Goal: Information Seeking & Learning: Find specific fact

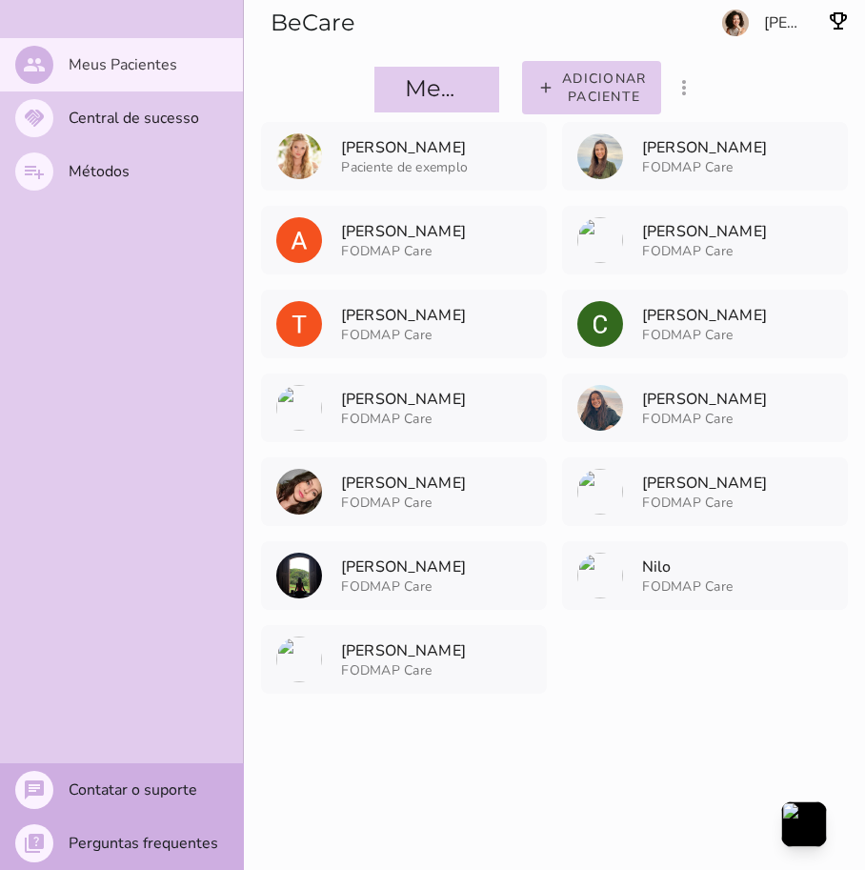
click at [743, 679] on entity-collection-view "[PERSON_NAME] Paciente de exemplo [PERSON_NAME] Paciente de exemplo" at bounding box center [554, 408] width 621 height 572
click at [0, 0] on slot "Métodos" at bounding box center [0, 0] width 0 height 0
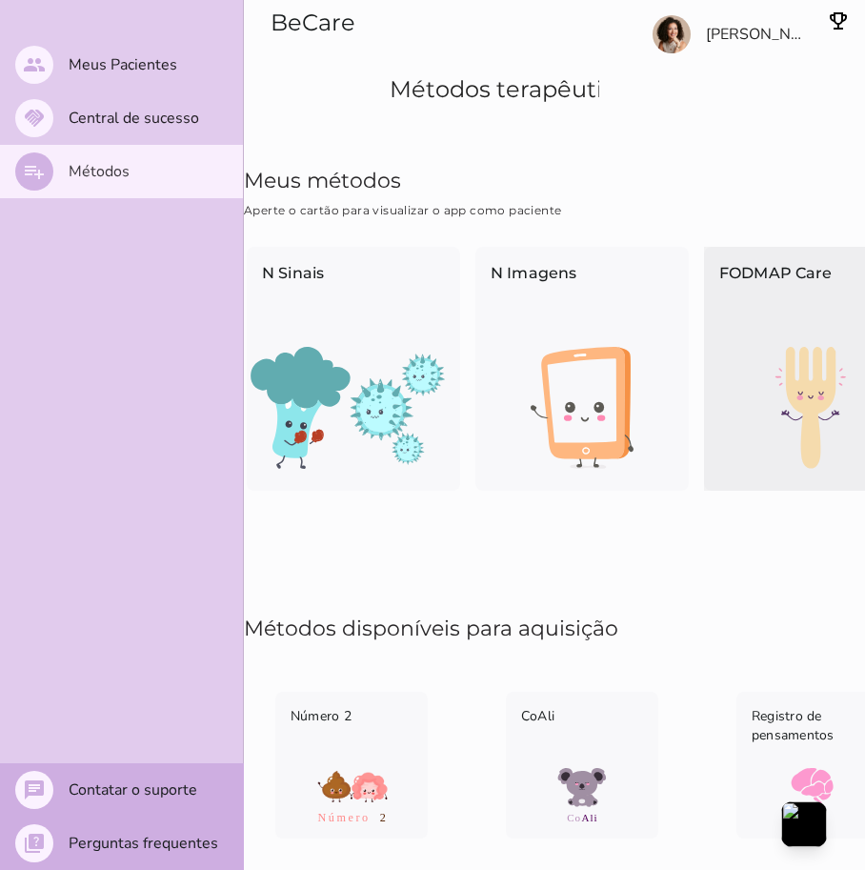
click at [785, 372] on img at bounding box center [810, 408] width 213 height 122
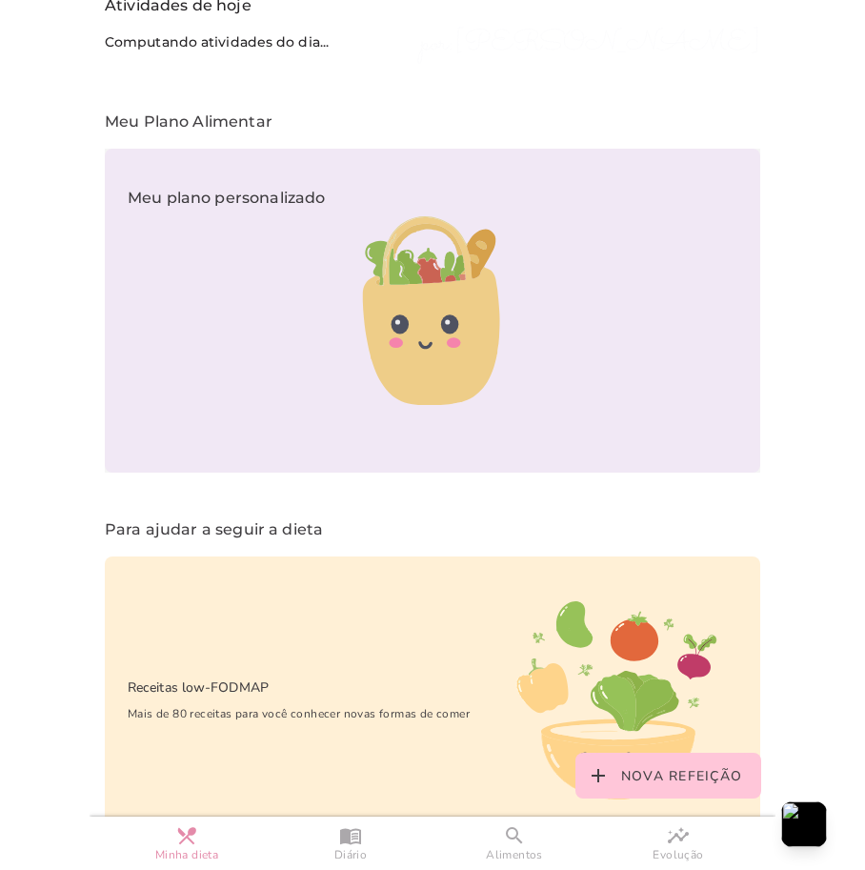
scroll to position [249, 0]
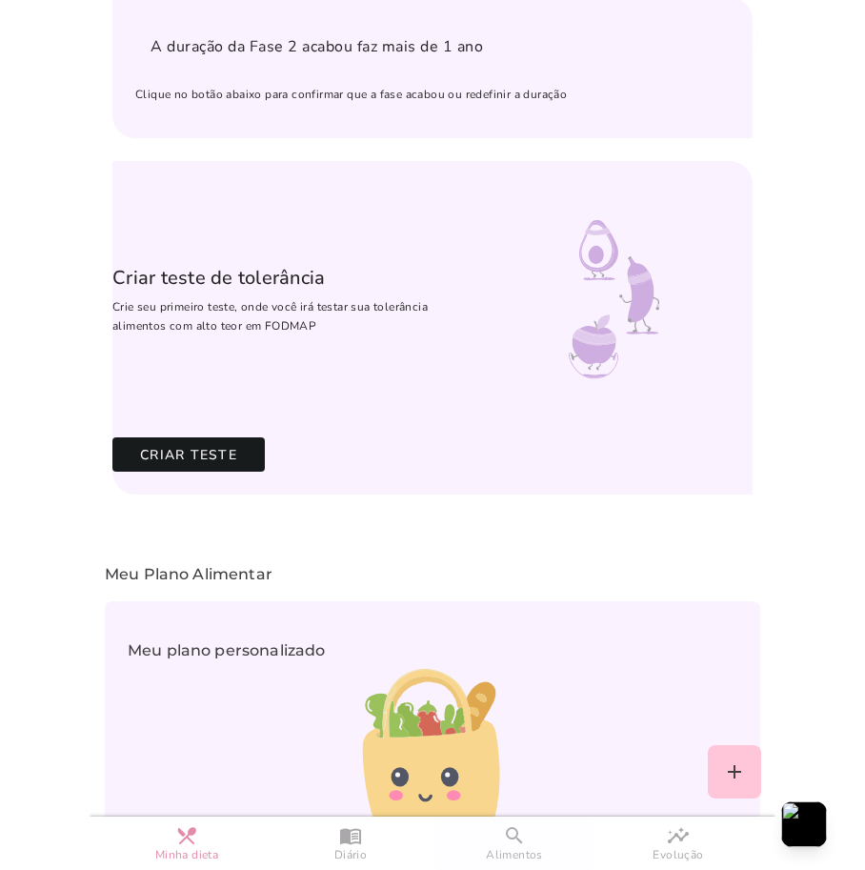
click at [0, 0] on slot "search" at bounding box center [0, 0] width 0 height 0
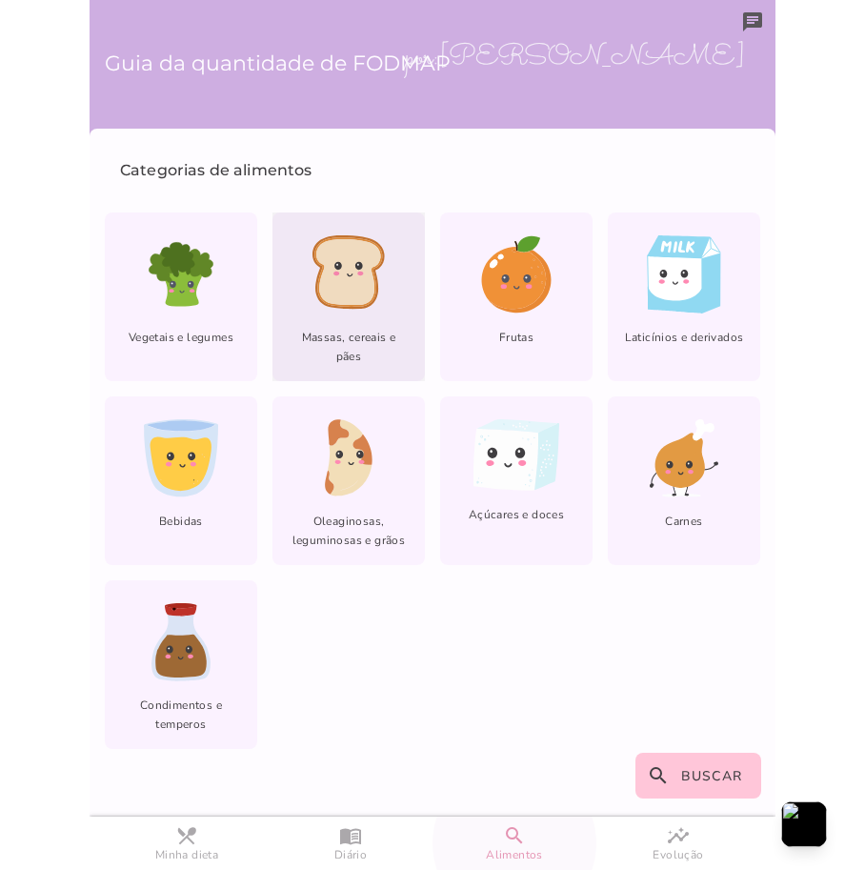
click at [479, 291] on icon at bounding box center [516, 274] width 74 height 78
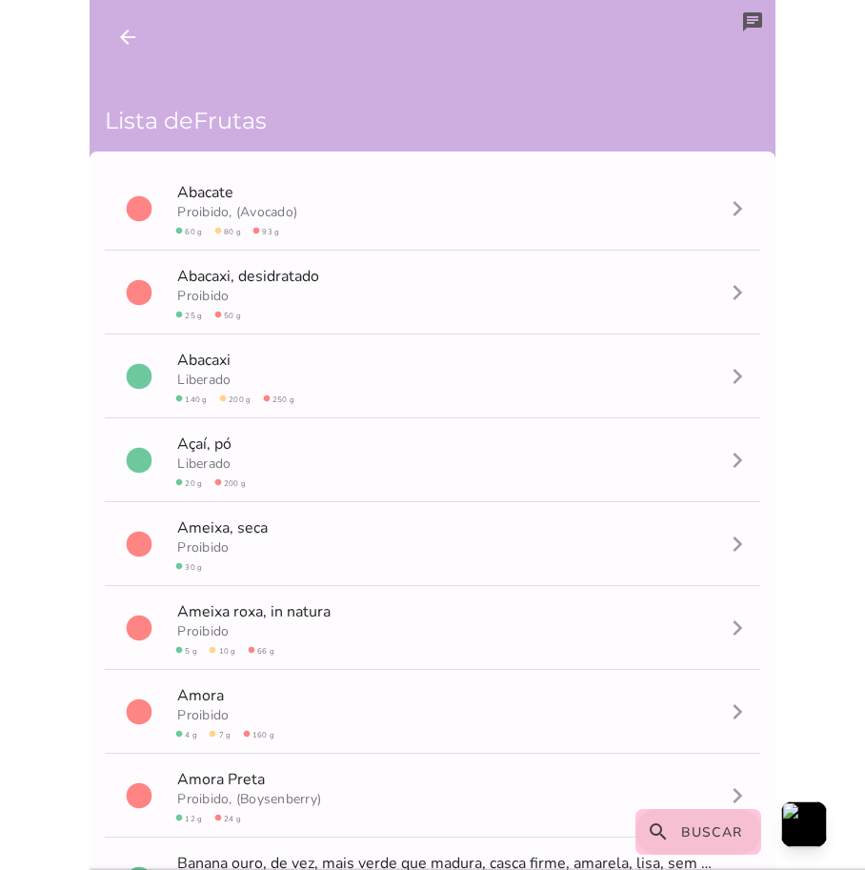
click at [687, 829] on span "Buscar" at bounding box center [712, 832] width 62 height 18
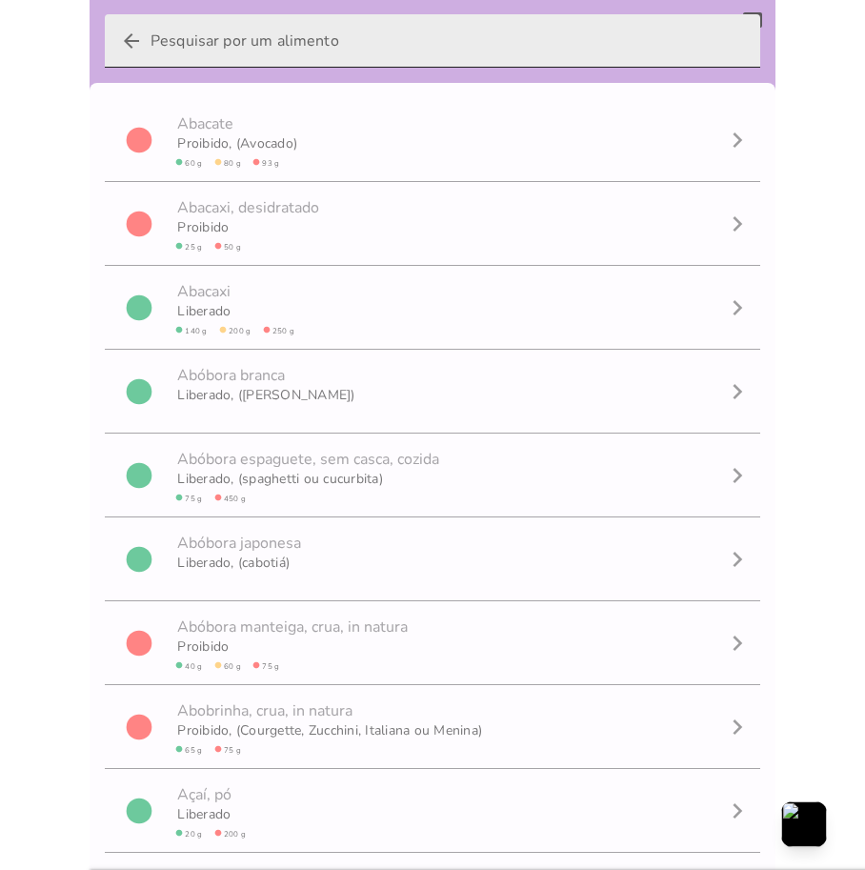
click at [242, 40] on input "arrow_back" at bounding box center [448, 40] width 595 height 53
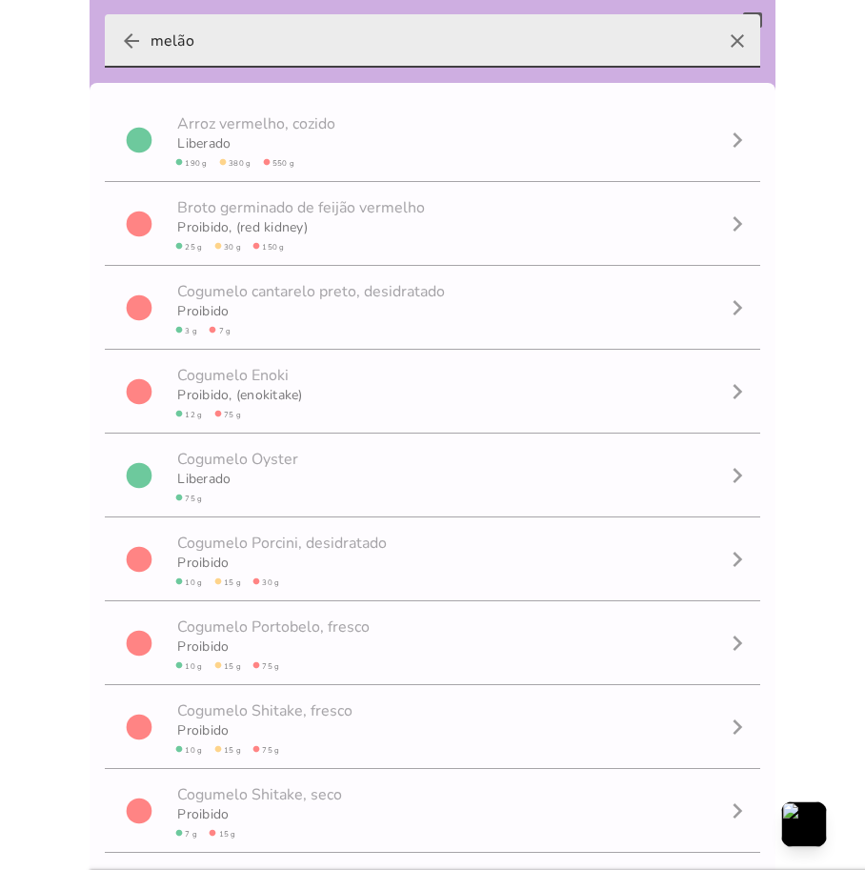
type input "melão"
type mwc-textfield "melão"
click at [240, 44] on input "melão" at bounding box center [433, 40] width 564 height 53
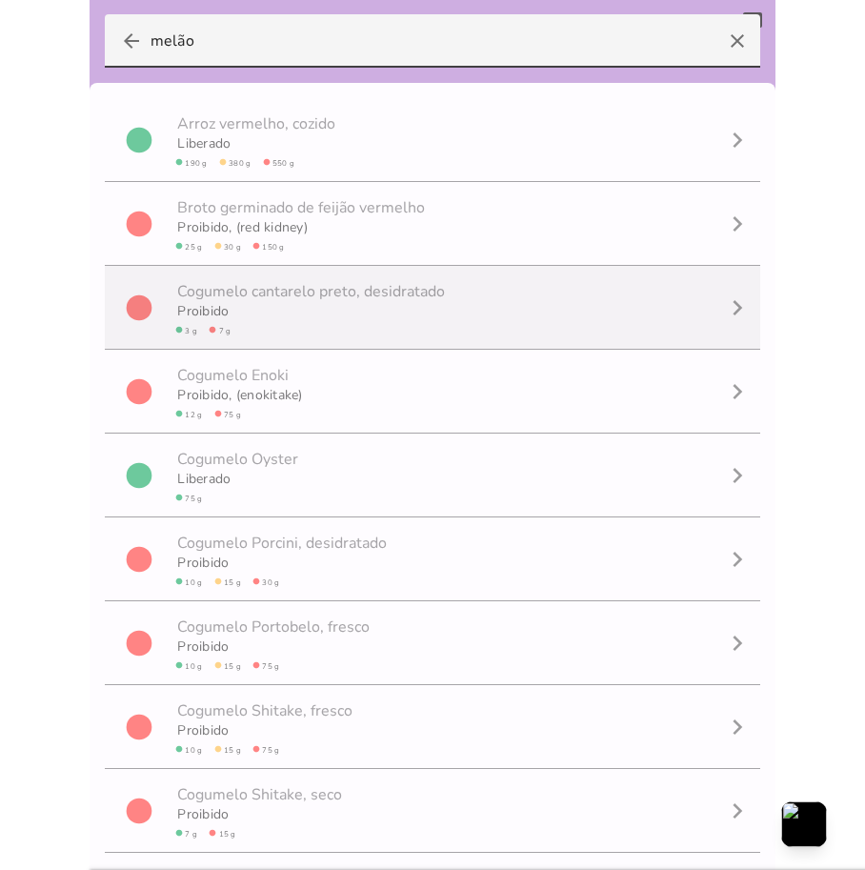
scroll to position [1, 0]
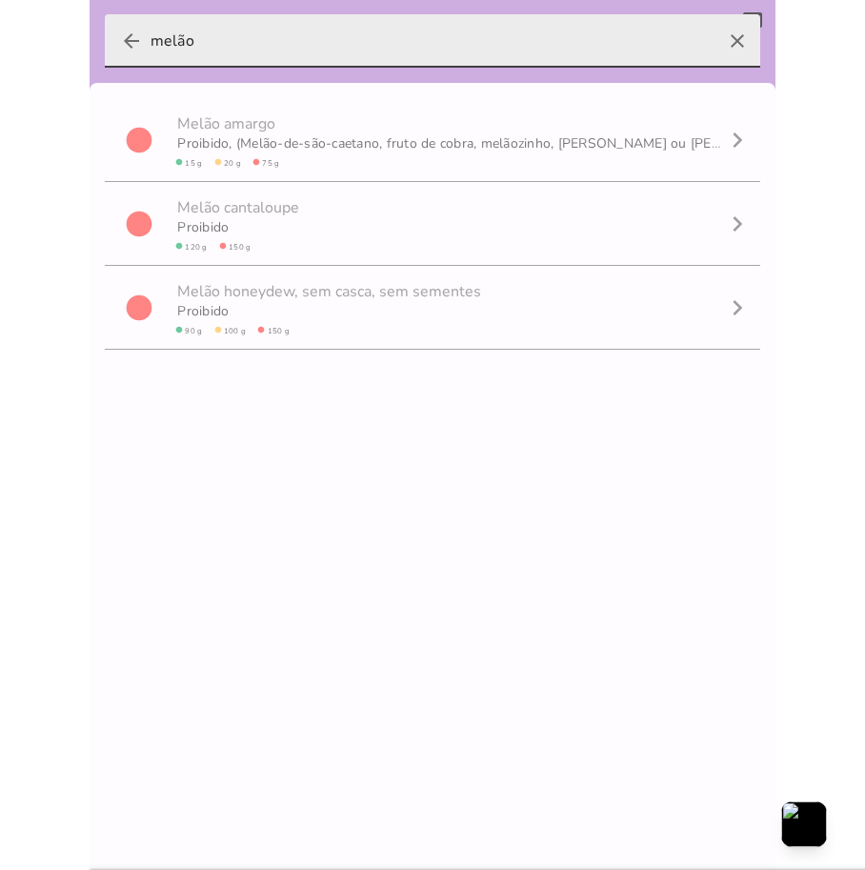
type input "melão"
type mwc-textfield "melão"
click at [720, 44] on icon "clear" at bounding box center [738, 41] width 46 height 46
click at [715, 44] on input "melão" at bounding box center [433, 40] width 564 height 53
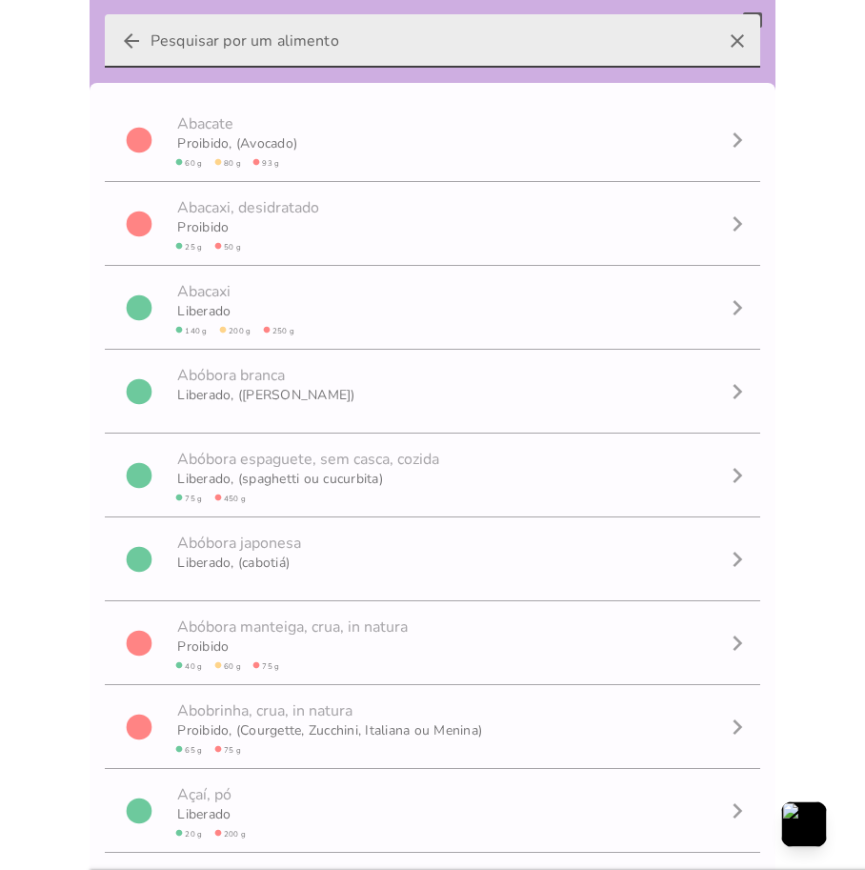
click at [722, 50] on icon "clear" at bounding box center [738, 41] width 46 height 46
click at [715, 50] on input "arrow_back clear" at bounding box center [433, 40] width 564 height 53
click at [721, 39] on icon "clear" at bounding box center [738, 41] width 46 height 46
click at [715, 39] on input "arrow_back clear" at bounding box center [433, 40] width 564 height 53
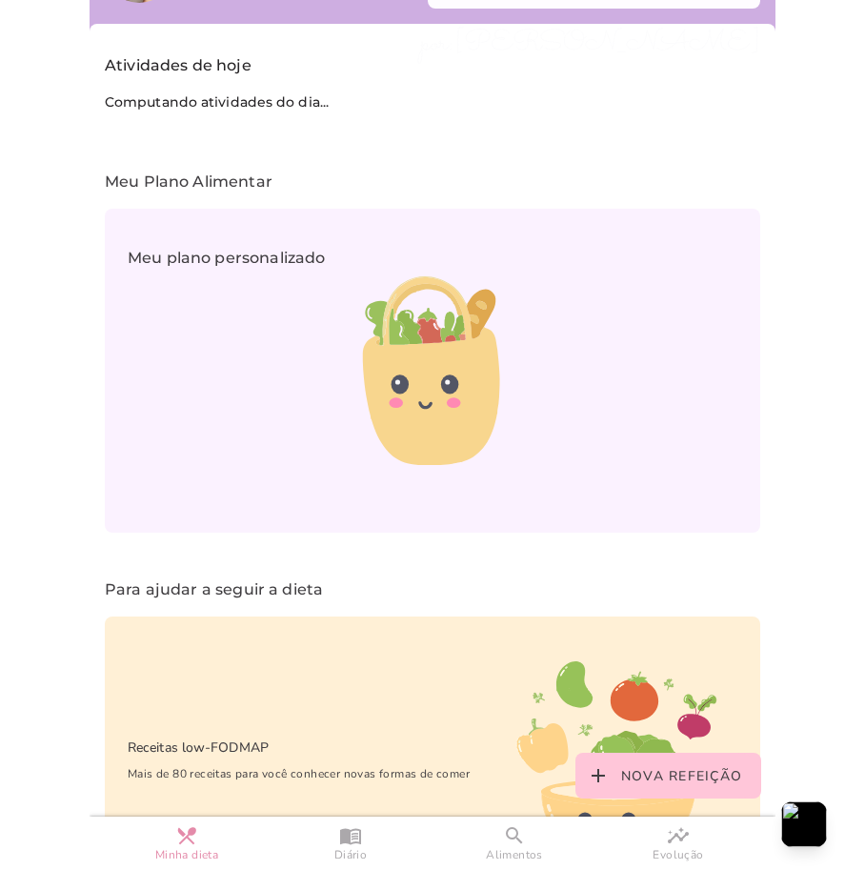
scroll to position [249, 0]
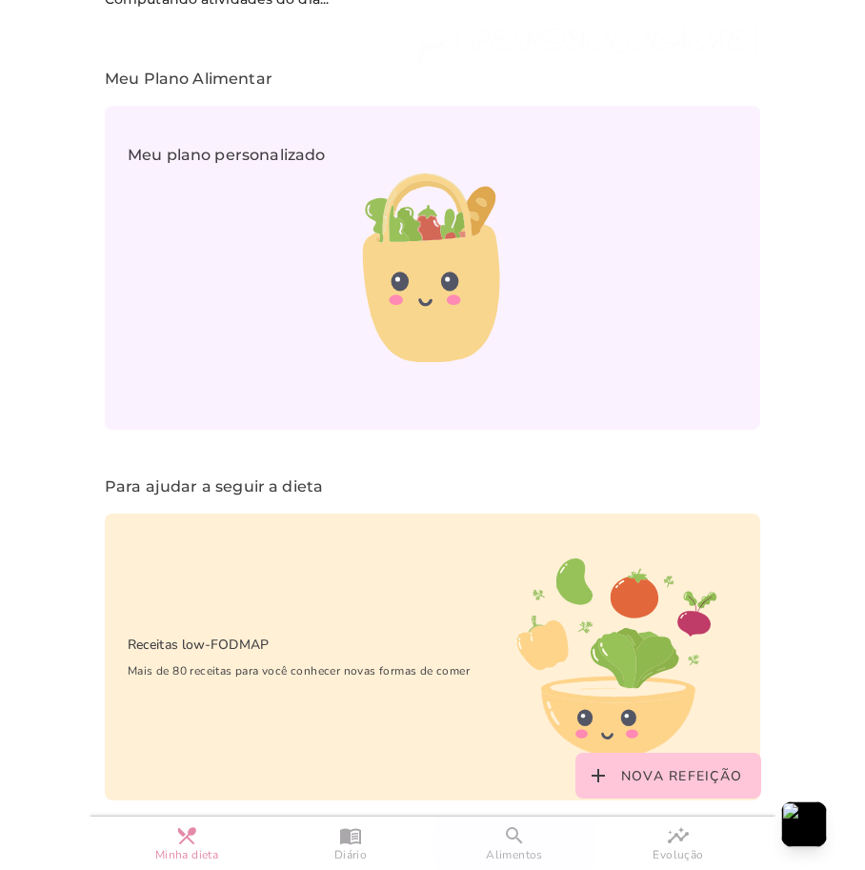
click at [0, 0] on slot "search" at bounding box center [0, 0] width 0 height 0
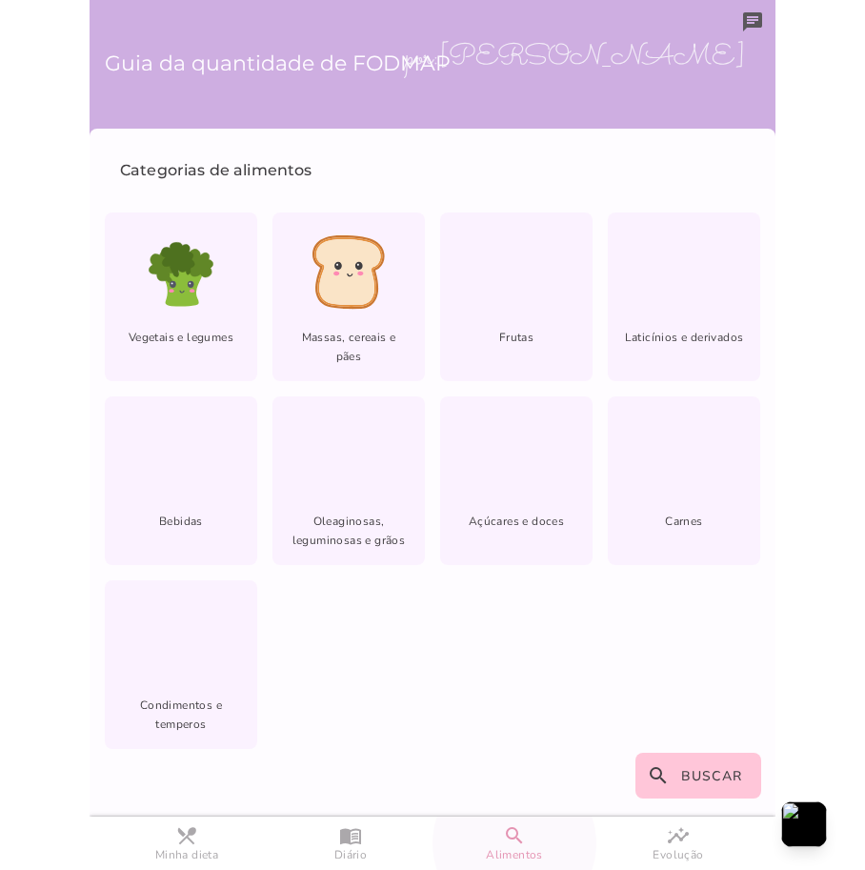
scroll to position [1, 0]
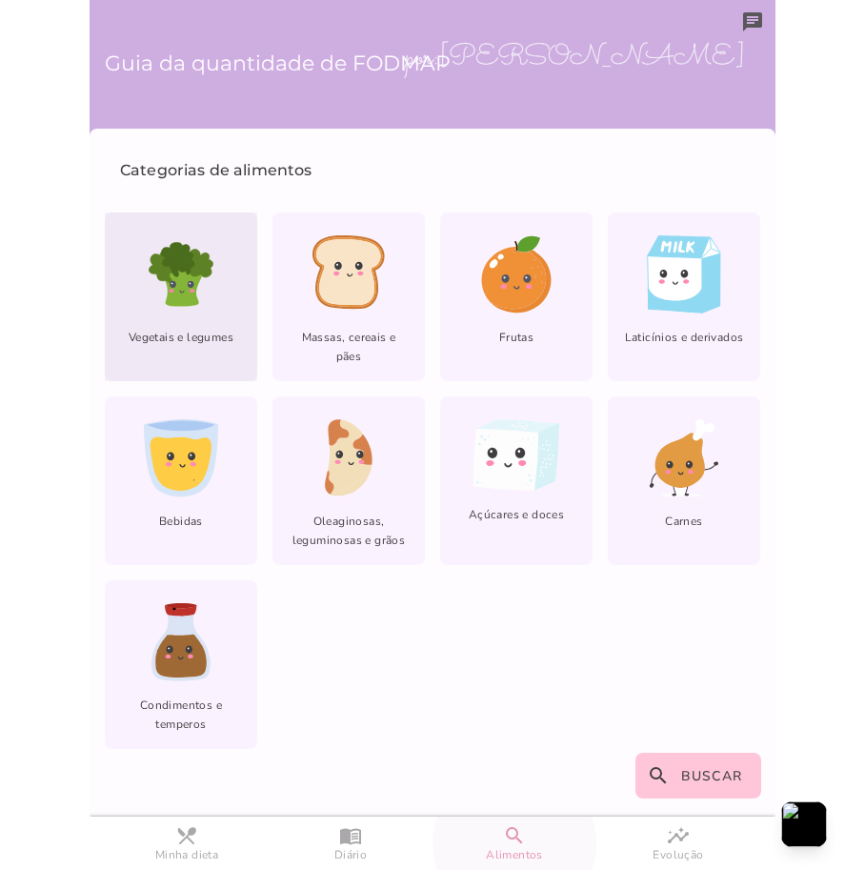
click at [185, 325] on div "Vegetais e legumes" at bounding box center [181, 297] width 152 height 169
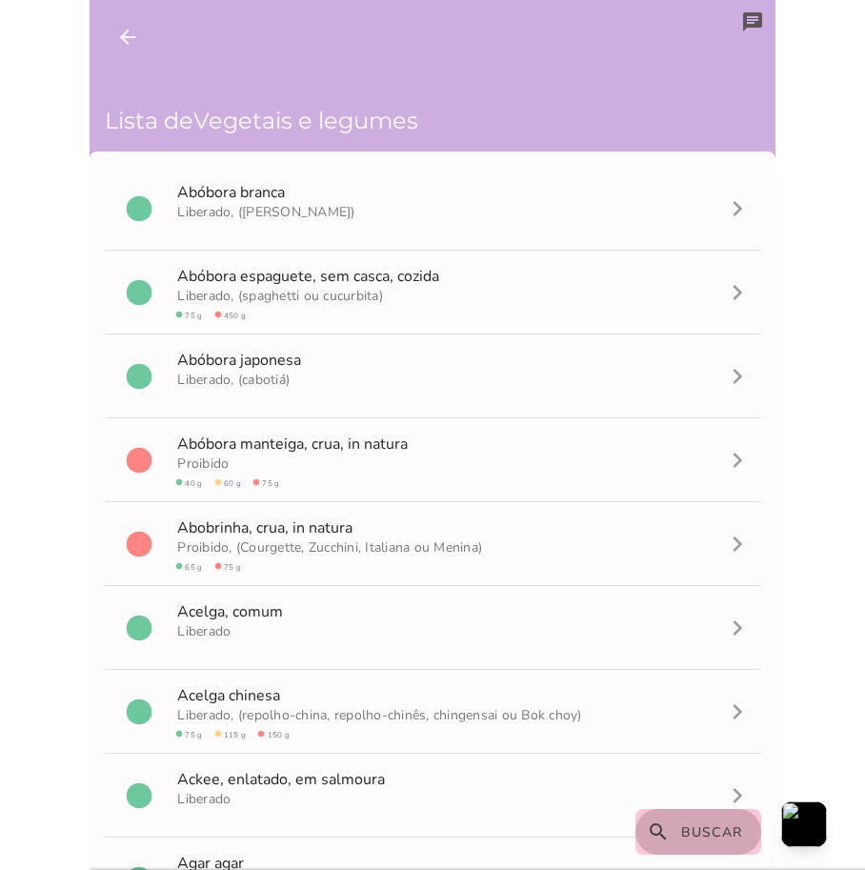
click at [671, 840] on button "search Buscar" at bounding box center [699, 832] width 127 height 46
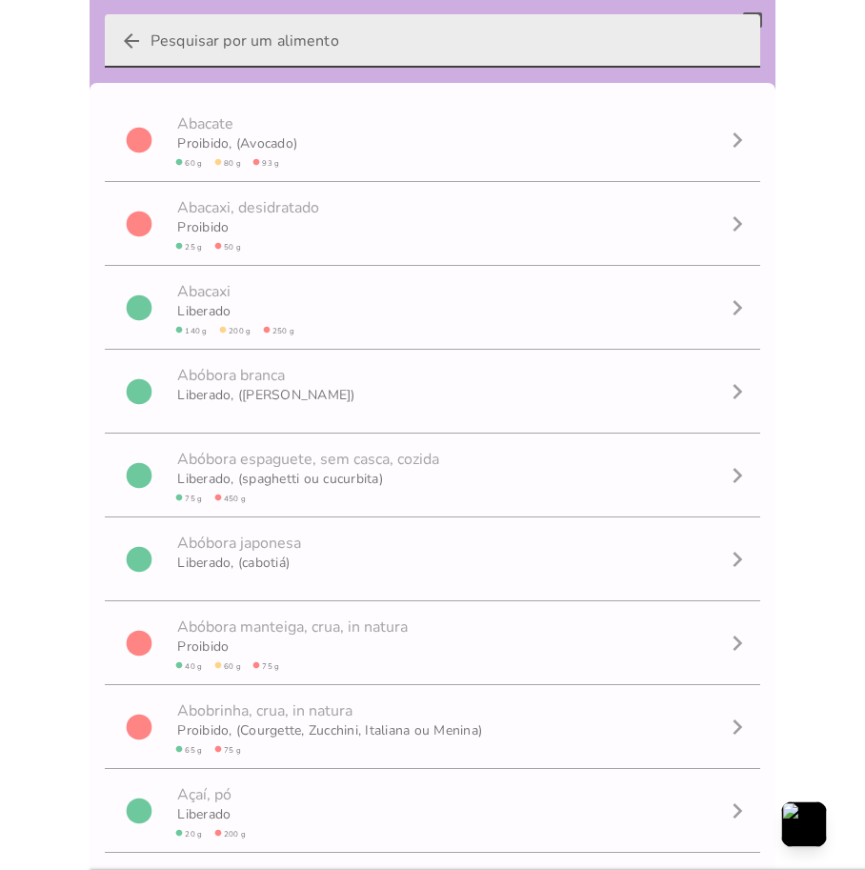
click at [288, 50] on input "arrow_back" at bounding box center [448, 40] width 595 height 53
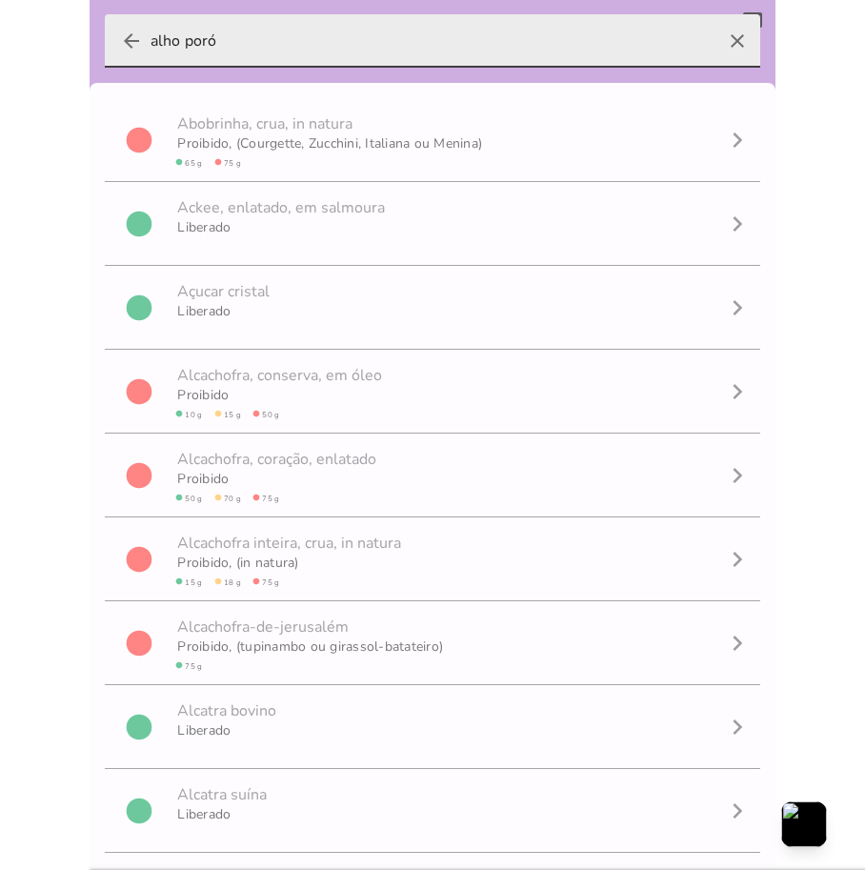
type input "alho poró"
type mwc-textfield "alho poró"
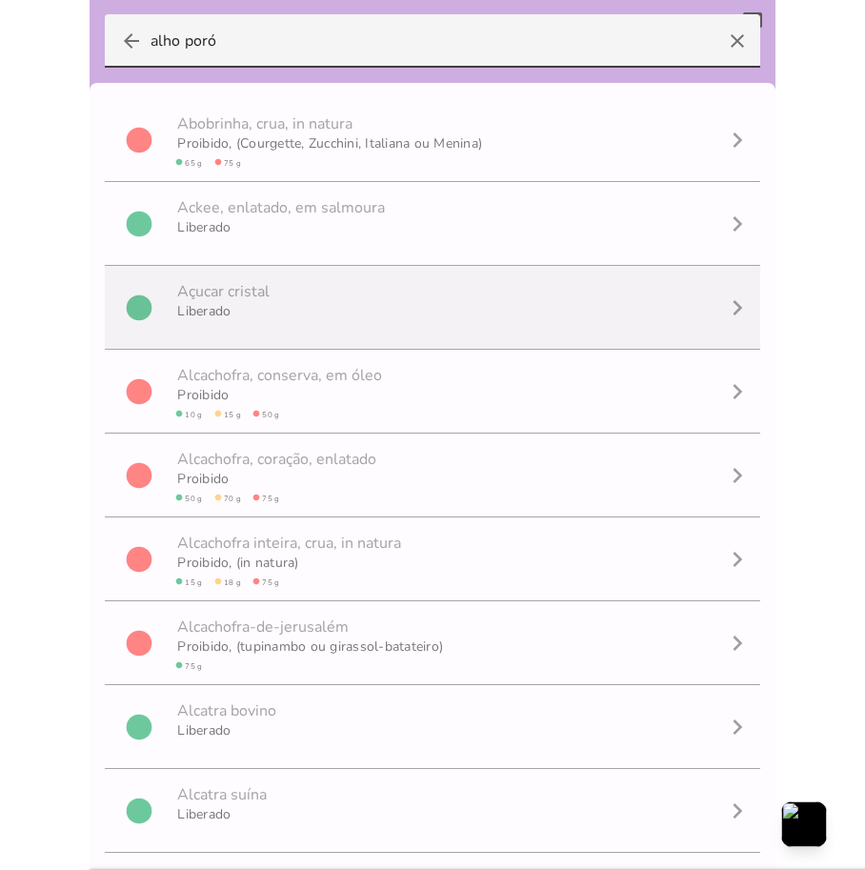
scroll to position [1, 0]
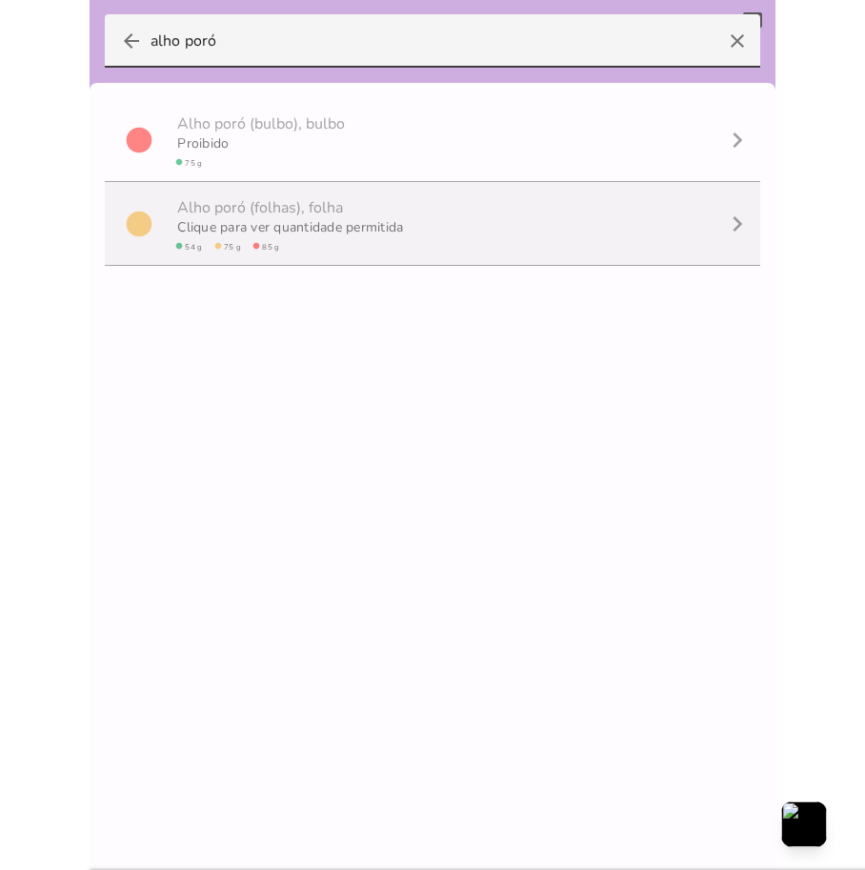
type input "alho poró"
type mwc-textfield "alho poró"
click at [309, 245] on span "Clique para ver quantidade permitida circle 54 g circle 75 g circle 85 g" at bounding box center [288, 234] width 230 height 42
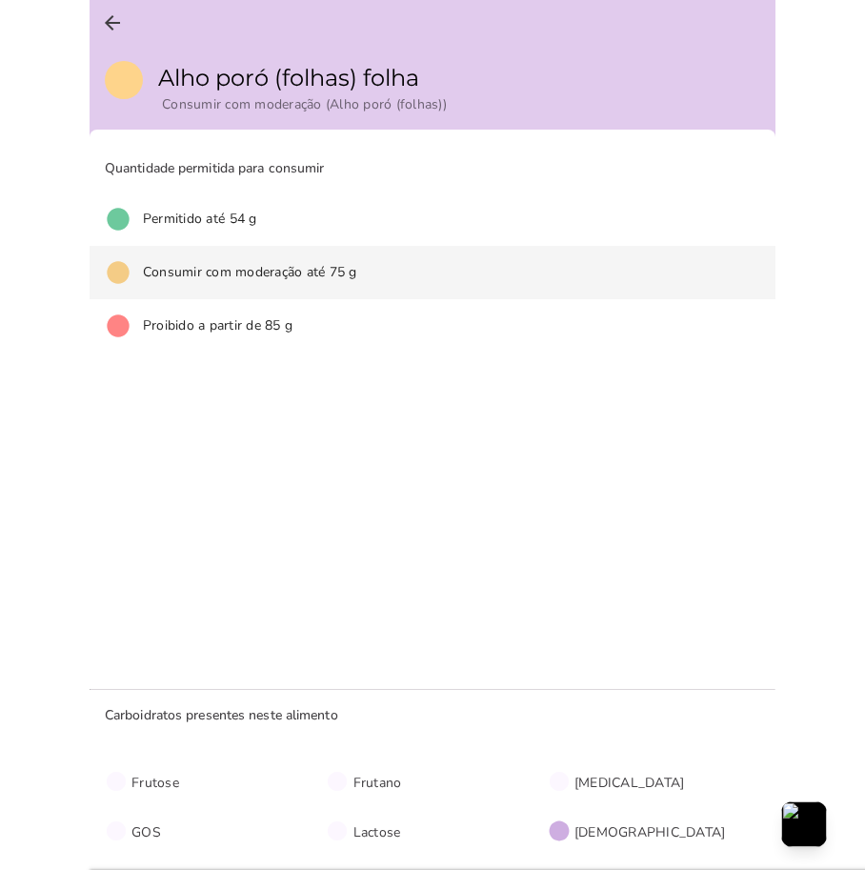
scroll to position [1, 0]
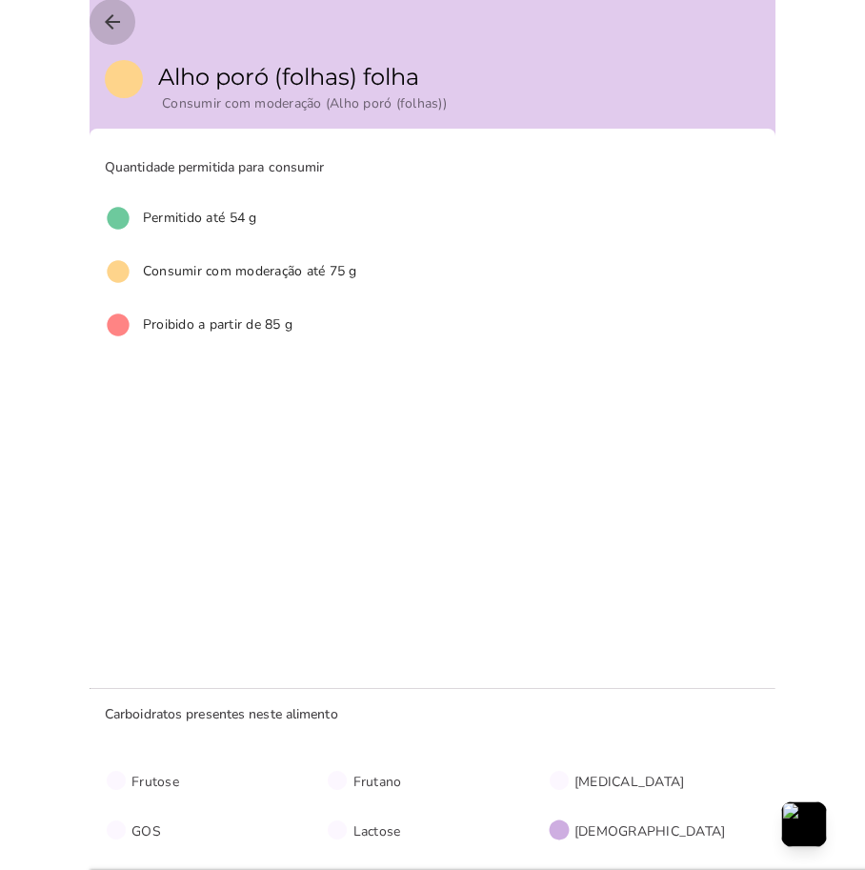
click at [108, 25] on icon "arrow_back" at bounding box center [112, 21] width 23 height 23
